Goal: Find specific page/section: Find specific page/section

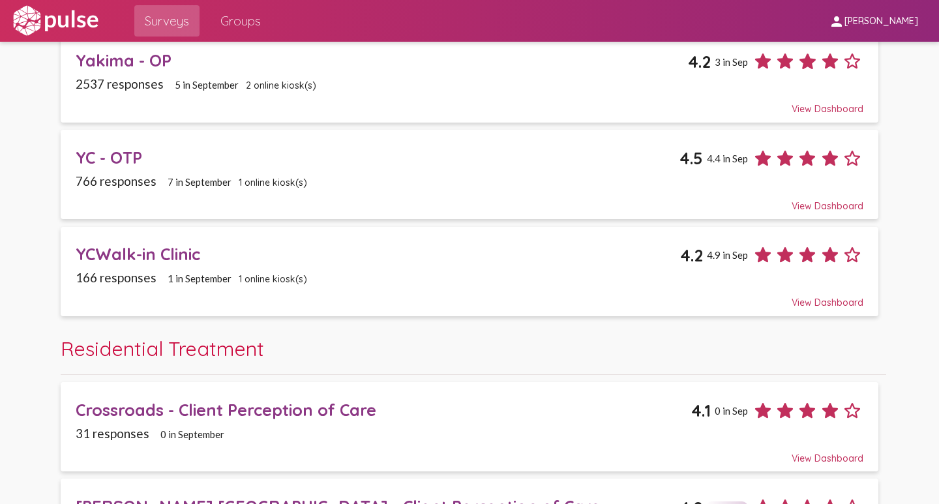
scroll to position [1982, 0]
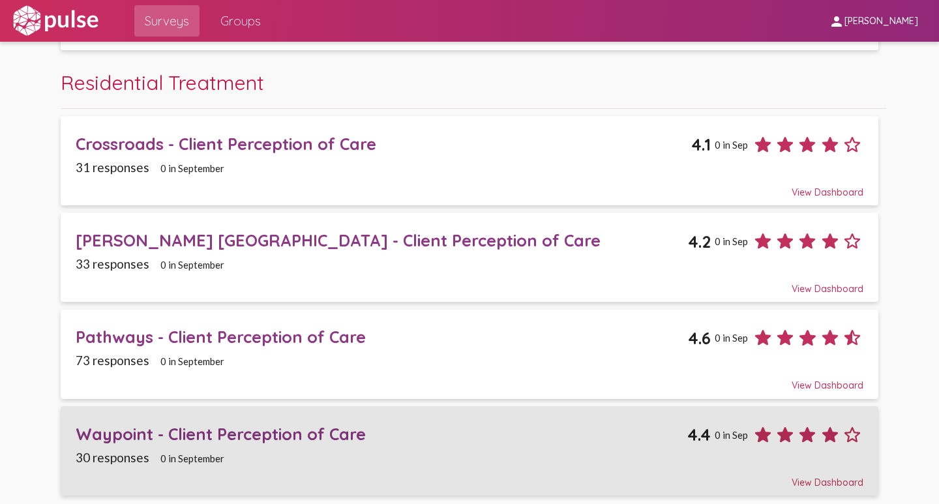
click at [95, 434] on div "Waypoint - Client Perception of Care" at bounding box center [382, 434] width 612 height 20
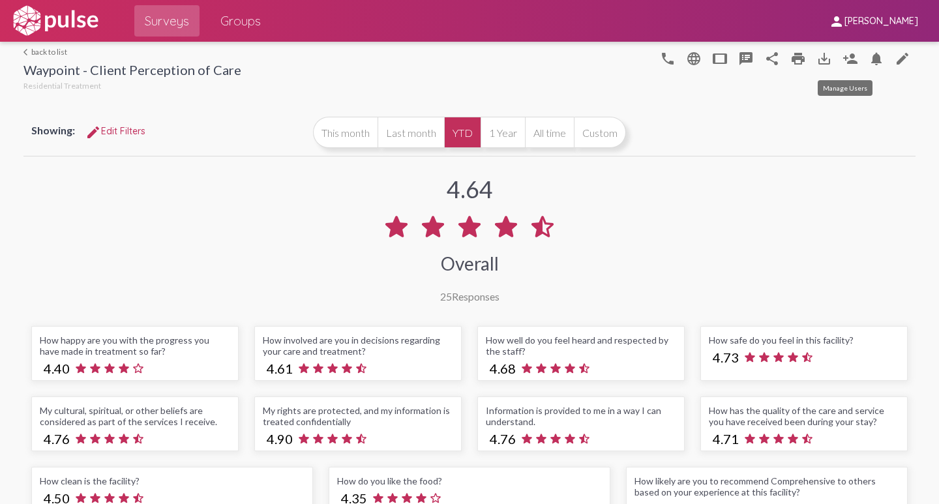
click at [844, 59] on mat-icon "person_add" at bounding box center [851, 59] width 16 height 16
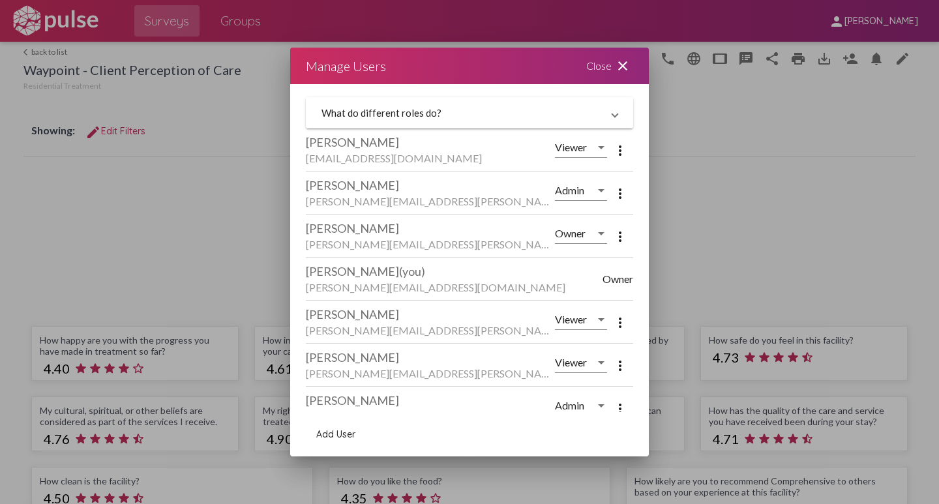
click at [621, 68] on mat-icon "close" at bounding box center [623, 66] width 16 height 16
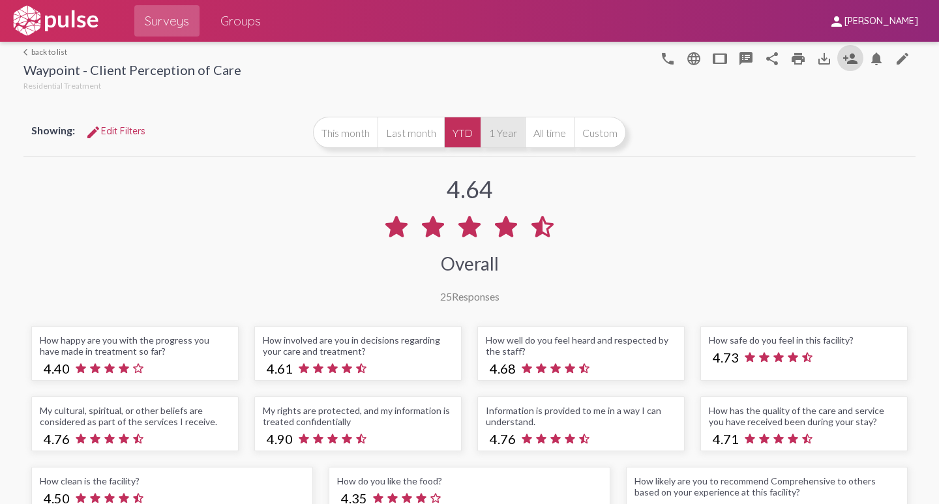
click at [500, 132] on button "1 Year" at bounding box center [503, 132] width 44 height 31
click at [449, 131] on button "YTD" at bounding box center [462, 132] width 37 height 31
click at [119, 131] on span "edit Edit Filters" at bounding box center [115, 131] width 60 height 12
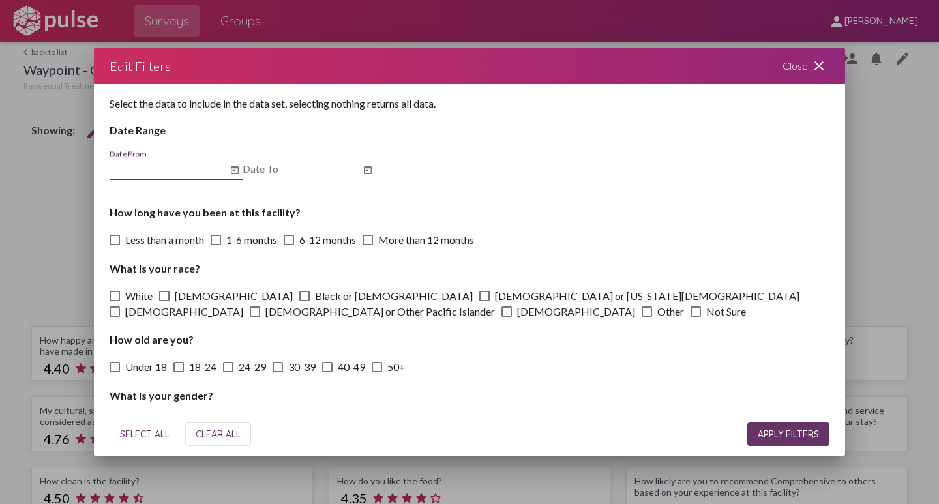
click at [822, 63] on mat-icon "close" at bounding box center [819, 66] width 16 height 16
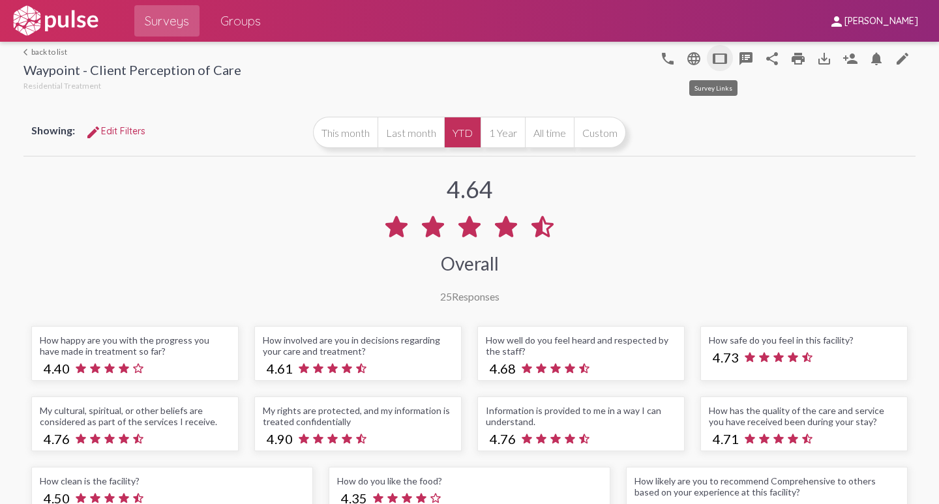
click at [713, 58] on mat-icon "tablet" at bounding box center [720, 59] width 16 height 16
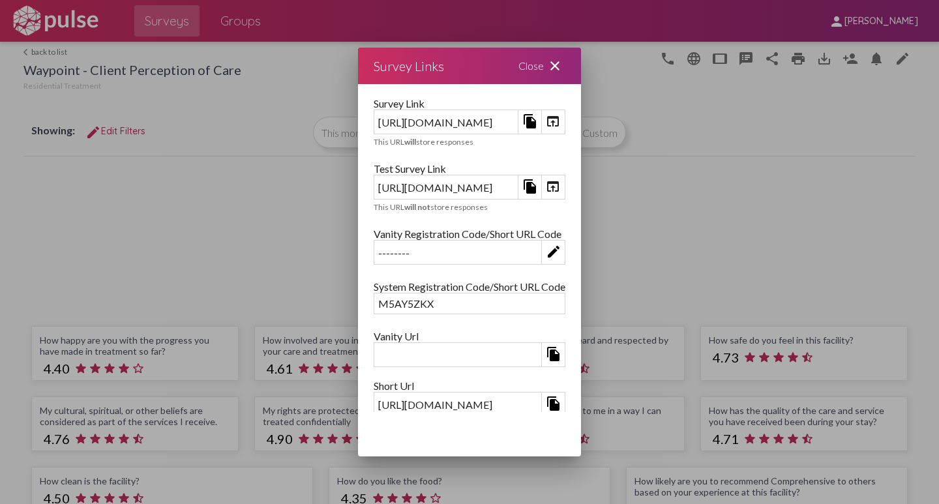
click at [561, 185] on mat-icon "open_in_browser" at bounding box center [553, 187] width 16 height 16
click at [563, 61] on mat-icon "close" at bounding box center [555, 66] width 16 height 16
